Goal: Information Seeking & Learning: Learn about a topic

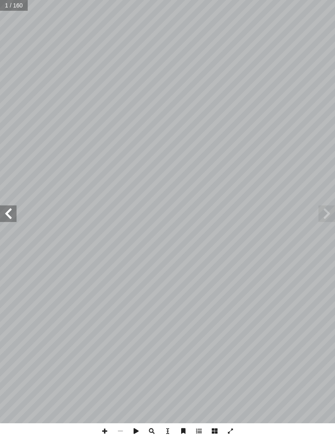
click at [7, 215] on span at bounding box center [8, 213] width 17 height 17
click at [10, 215] on span at bounding box center [8, 213] width 17 height 17
click at [14, 207] on span at bounding box center [8, 213] width 17 height 17
click at [5, 213] on span at bounding box center [8, 213] width 17 height 17
click at [16, 209] on span at bounding box center [8, 213] width 17 height 17
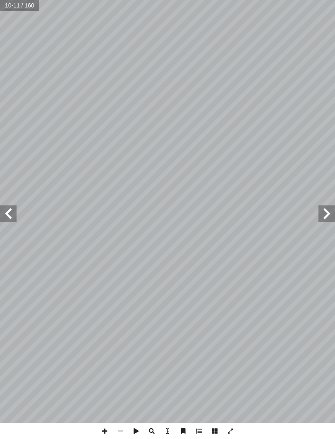
click at [16, 206] on span at bounding box center [8, 213] width 17 height 17
click at [6, 210] on span at bounding box center [8, 213] width 17 height 17
click at [15, 217] on span at bounding box center [8, 213] width 17 height 17
click at [14, 219] on span at bounding box center [8, 213] width 17 height 17
click at [13, 211] on span at bounding box center [8, 213] width 17 height 17
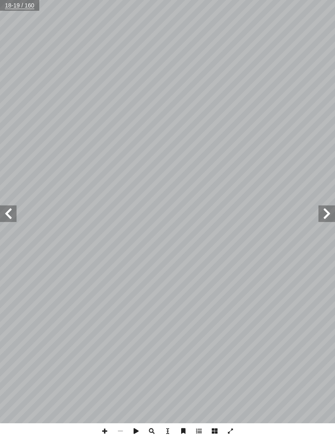
click at [6, 215] on span at bounding box center [8, 213] width 17 height 17
click at [6, 219] on span at bounding box center [8, 213] width 17 height 17
click at [7, 217] on span at bounding box center [8, 213] width 17 height 17
click at [16, 220] on span at bounding box center [8, 213] width 17 height 17
click at [5, 212] on span at bounding box center [8, 213] width 17 height 17
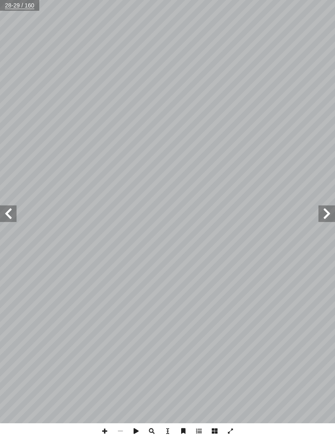
click at [333, 205] on span at bounding box center [327, 213] width 17 height 17
click at [322, 212] on span at bounding box center [327, 213] width 17 height 17
click at [330, 211] on span at bounding box center [327, 213] width 17 height 17
click at [329, 211] on span at bounding box center [327, 213] width 17 height 17
click at [327, 210] on span at bounding box center [327, 213] width 17 height 17
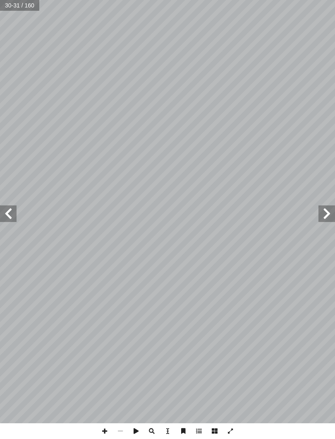
click at [329, 211] on span at bounding box center [327, 213] width 17 height 17
click at [323, 210] on span at bounding box center [327, 213] width 17 height 17
click at [323, 218] on span at bounding box center [327, 213] width 17 height 17
click at [328, 216] on span at bounding box center [327, 213] width 17 height 17
click at [322, 215] on span at bounding box center [327, 213] width 17 height 17
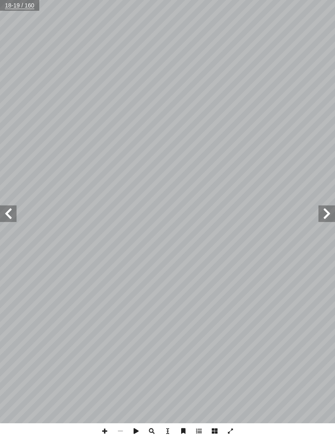
click at [330, 216] on span at bounding box center [327, 213] width 17 height 17
click at [13, 216] on span at bounding box center [8, 213] width 17 height 17
click at [15, 207] on span at bounding box center [8, 213] width 17 height 17
click at [11, 221] on span at bounding box center [8, 213] width 17 height 17
click at [14, 206] on span at bounding box center [8, 213] width 17 height 17
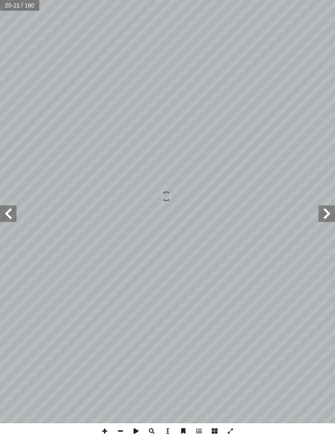
click at [9, 221] on span at bounding box center [8, 213] width 17 height 17
click at [15, 215] on span at bounding box center [8, 213] width 17 height 17
click at [0, 213] on span at bounding box center [8, 213] width 17 height 17
click at [7, 216] on span at bounding box center [8, 213] width 17 height 17
click at [13, 212] on span at bounding box center [8, 213] width 17 height 17
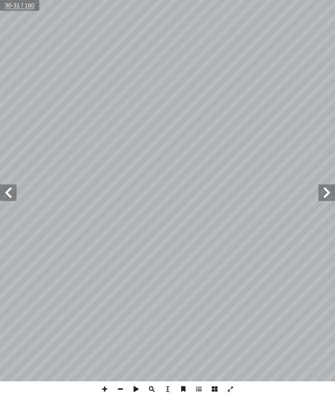
click at [14, 188] on span at bounding box center [8, 193] width 17 height 17
click at [6, 189] on span at bounding box center [8, 193] width 17 height 17
click at [6, 196] on span at bounding box center [8, 193] width 17 height 17
click at [7, 194] on span at bounding box center [8, 193] width 17 height 17
click at [11, 192] on span at bounding box center [8, 193] width 17 height 17
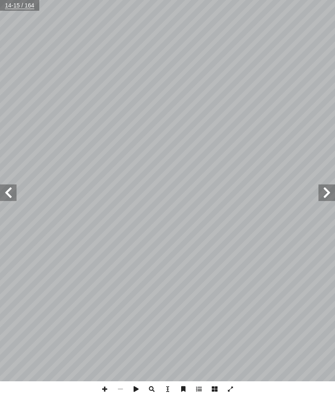
click at [13, 192] on span at bounding box center [8, 193] width 17 height 17
click at [7, 190] on span at bounding box center [8, 193] width 17 height 17
click at [2, 195] on span at bounding box center [8, 193] width 17 height 17
click at [5, 196] on span at bounding box center [8, 193] width 17 height 17
click at [13, 185] on span at bounding box center [8, 193] width 17 height 17
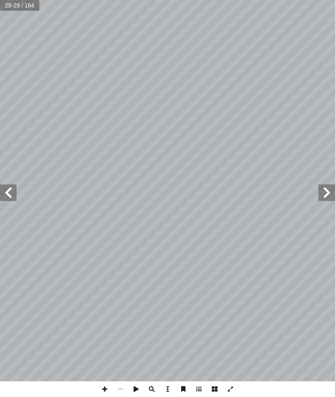
click at [5, 194] on span at bounding box center [8, 193] width 17 height 17
click at [12, 187] on span at bounding box center [8, 193] width 17 height 17
click at [6, 192] on span at bounding box center [8, 193] width 17 height 17
click at [7, 198] on span at bounding box center [8, 193] width 17 height 17
click at [12, 191] on span at bounding box center [8, 193] width 17 height 17
